Goal: Ask a question

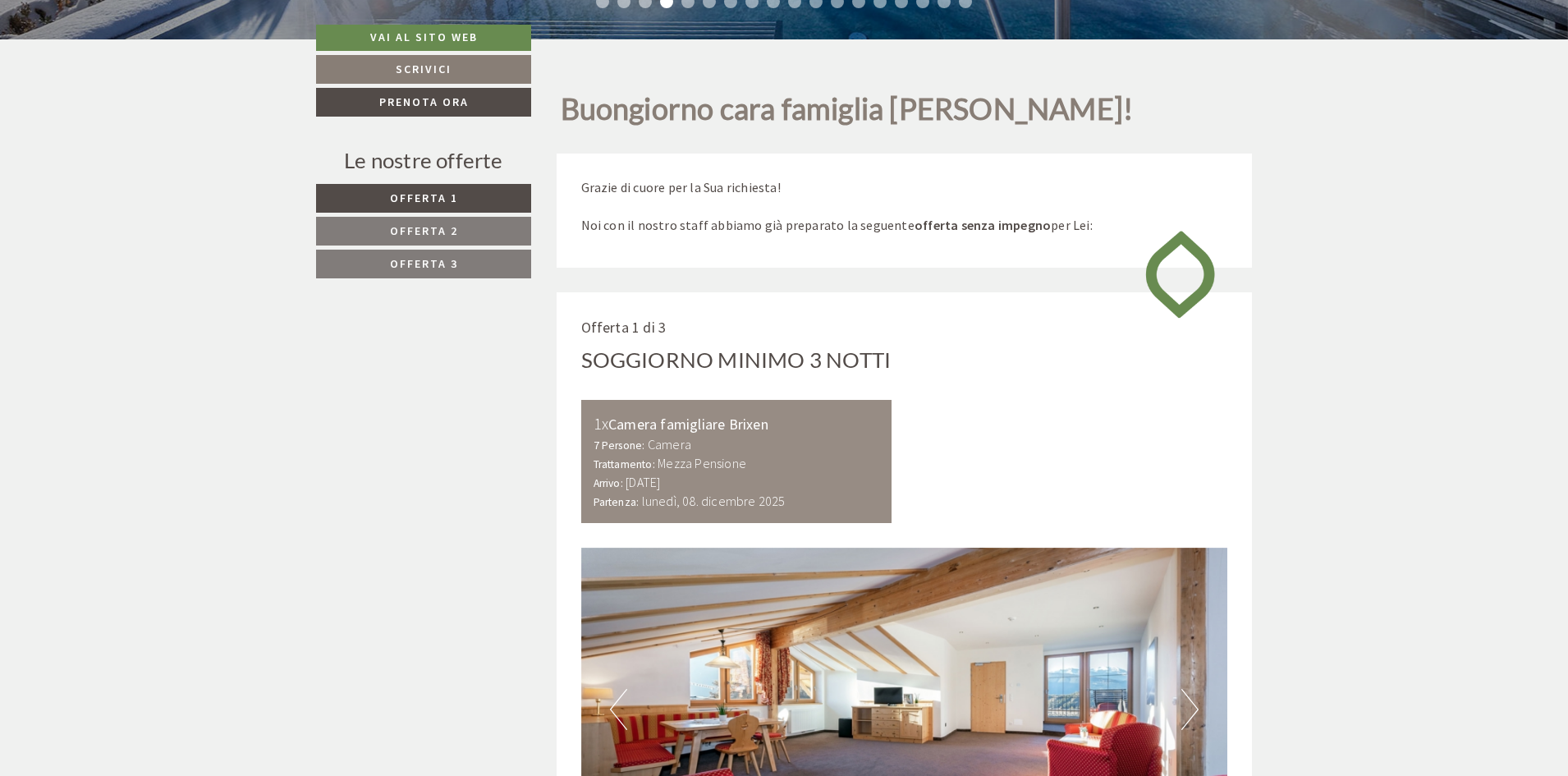
scroll to position [574, 0]
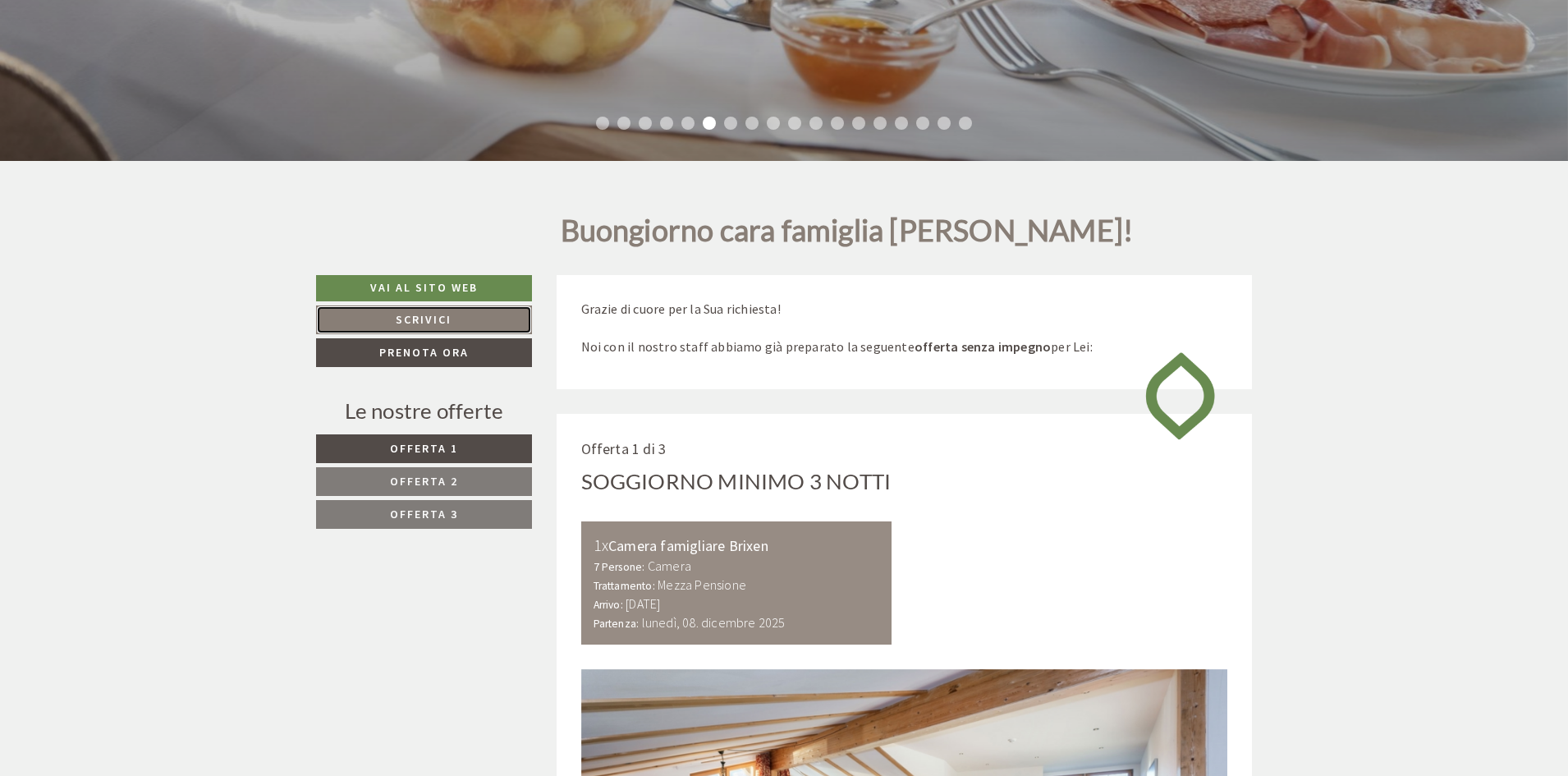
click at [448, 310] on link "Scrivici" at bounding box center [424, 319] width 216 height 28
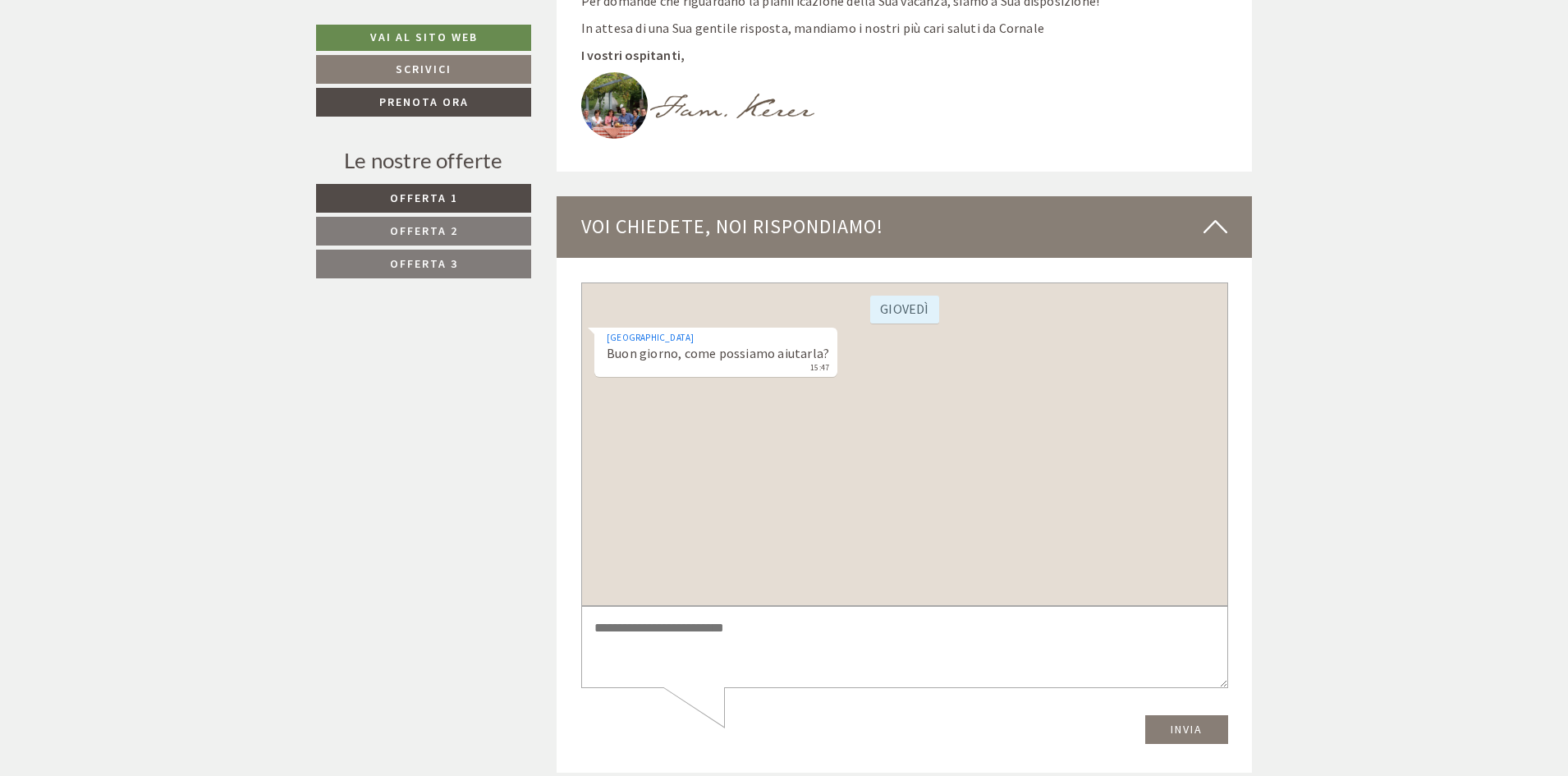
scroll to position [6788, 0]
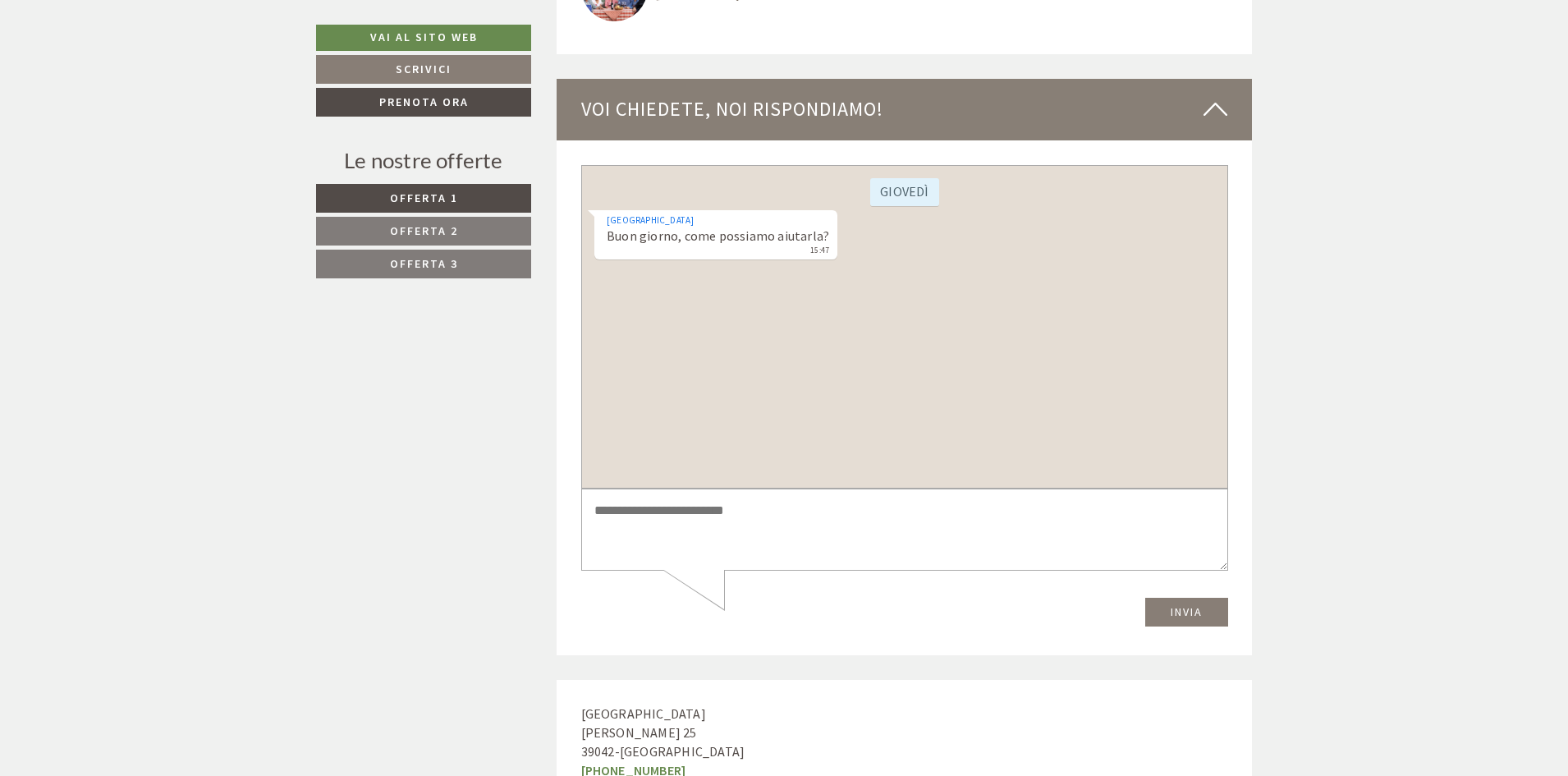
click at [740, 524] on textarea at bounding box center [904, 529] width 647 height 83
type textarea "*"
type textarea "***"
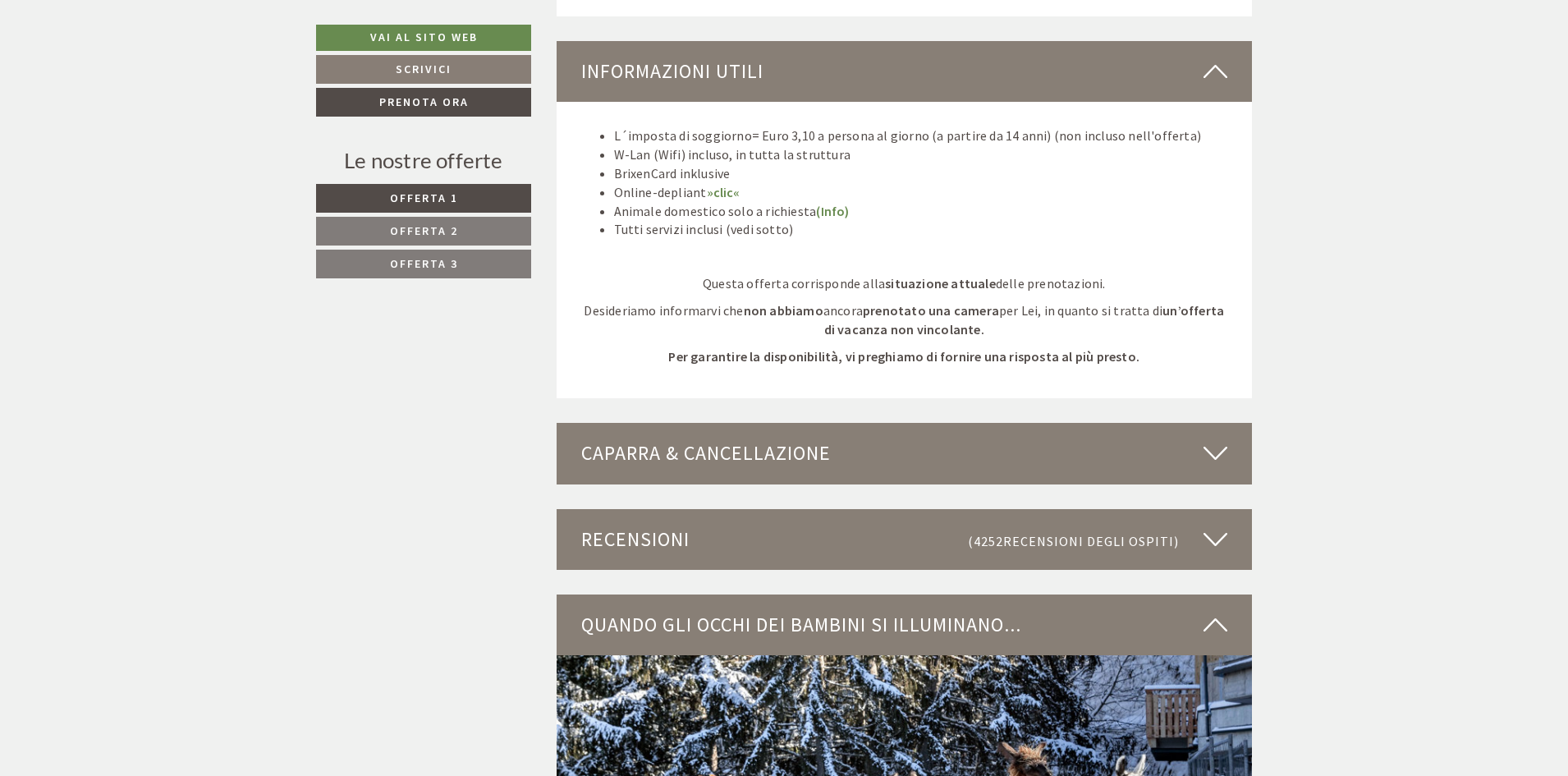
scroll to position [4597, 0]
